Goal: Navigation & Orientation: Go to known website

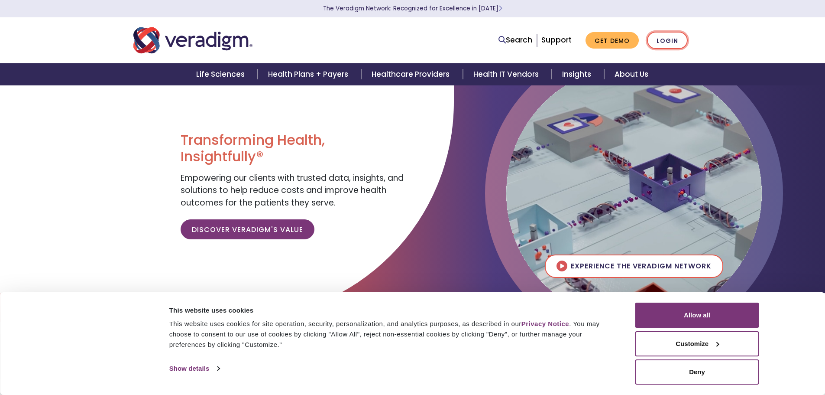
click at [664, 36] on link "Login" at bounding box center [667, 41] width 41 height 18
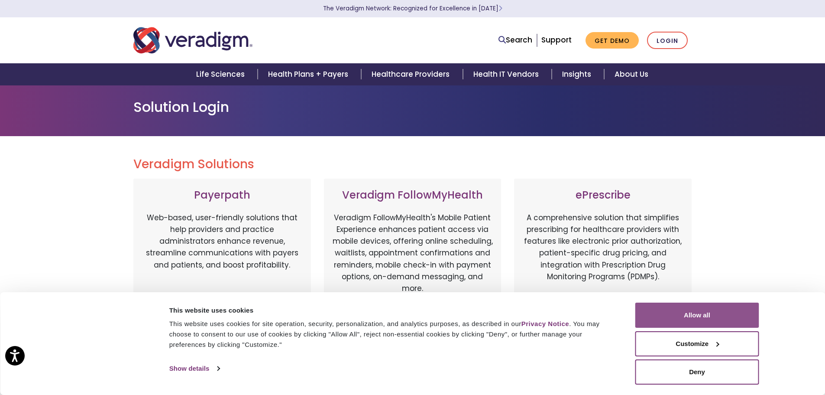
click at [682, 318] on button "Allow all" at bounding box center [697, 314] width 124 height 25
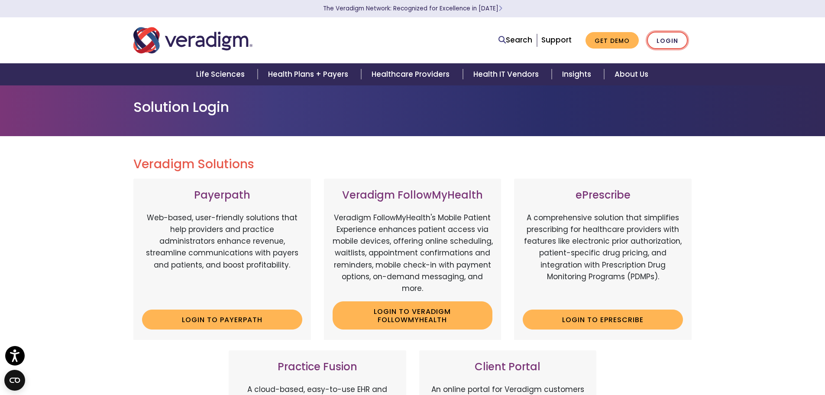
click at [661, 38] on link "Login" at bounding box center [667, 41] width 41 height 18
click at [672, 32] on link "Login" at bounding box center [667, 41] width 41 height 18
